Goal: Transaction & Acquisition: Register for event/course

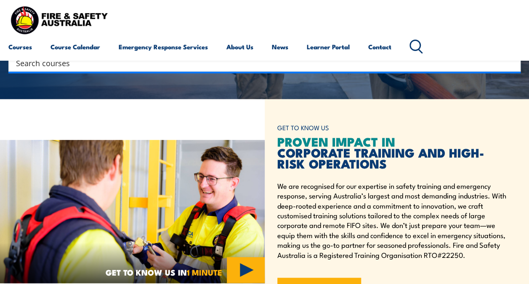
scroll to position [58, 0]
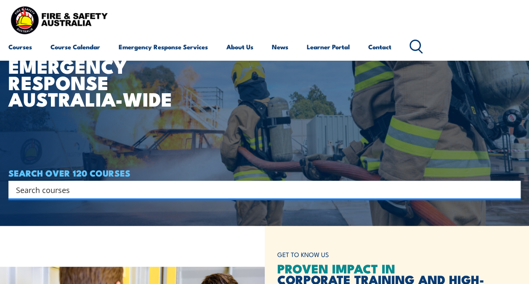
click at [109, 186] on input "Search input" at bounding box center [259, 189] width 486 height 13
type input "inspect"
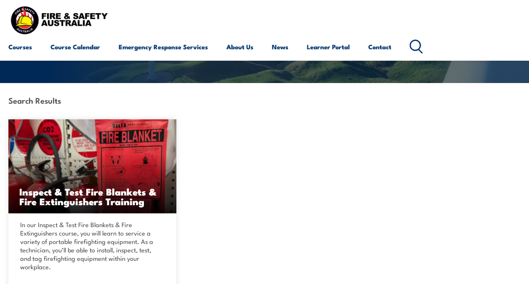
scroll to position [115, 0]
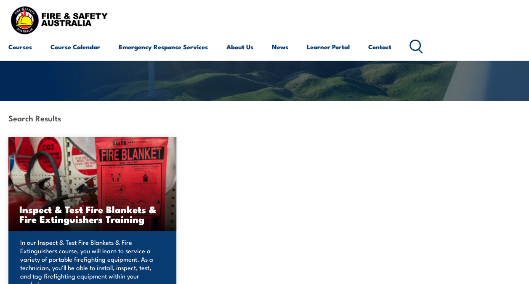
click at [93, 215] on h3 "Inspect & Test Fire Blankets & Fire Extinguishers Training" at bounding box center [92, 213] width 146 height 19
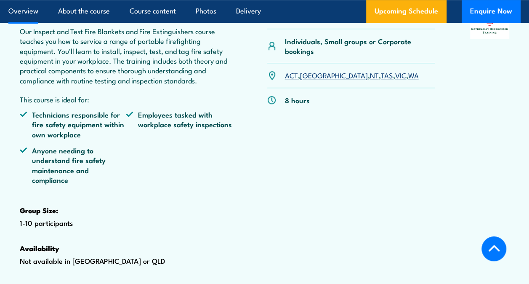
scroll to position [305, 0]
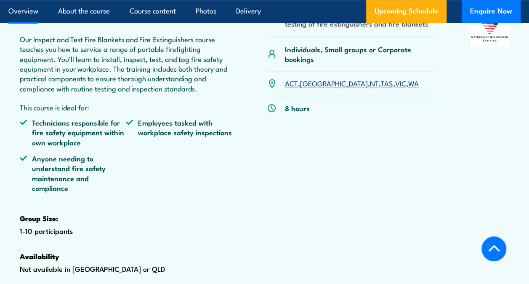
click at [395, 88] on link "VIC" at bounding box center [400, 83] width 11 height 10
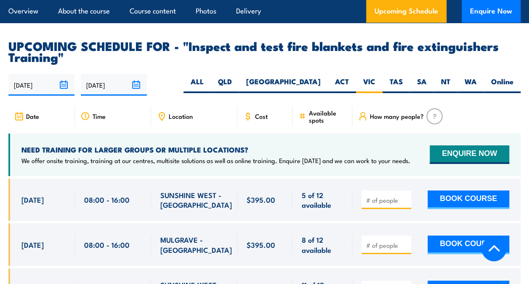
scroll to position [1538, 0]
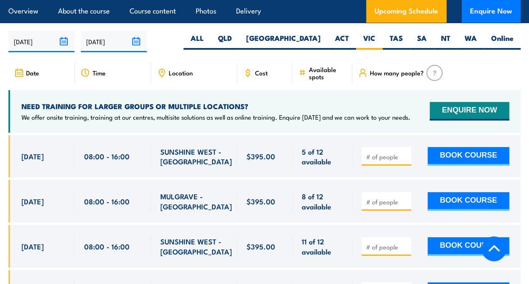
click at [396, 242] on div at bounding box center [386, 246] width 50 height 19
click at [403, 247] on input "1" at bounding box center [387, 246] width 42 height 8
type input "2"
click at [403, 247] on input "2" at bounding box center [387, 246] width 42 height 8
click at [452, 248] on button "BOOK COURSE" at bounding box center [468, 246] width 82 height 19
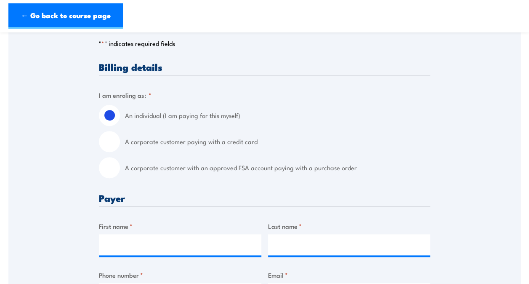
scroll to position [185, 0]
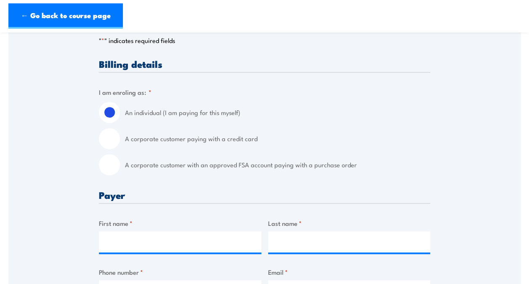
click at [104, 165] on input "A corporate customer with an approved FSA account paying with a purchase order" at bounding box center [109, 164] width 21 height 21
radio input "true"
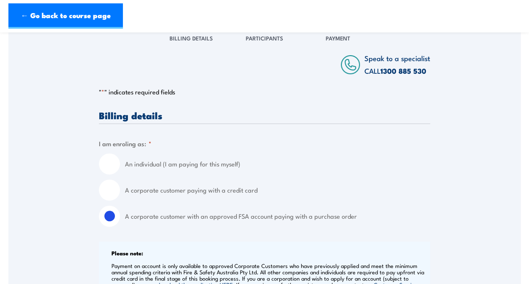
scroll to position [102, 0]
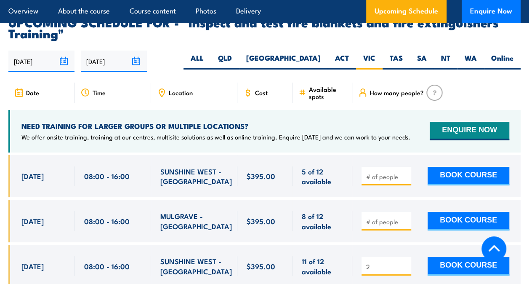
scroll to position [1538, 0]
